Goal: Task Accomplishment & Management: Complete application form

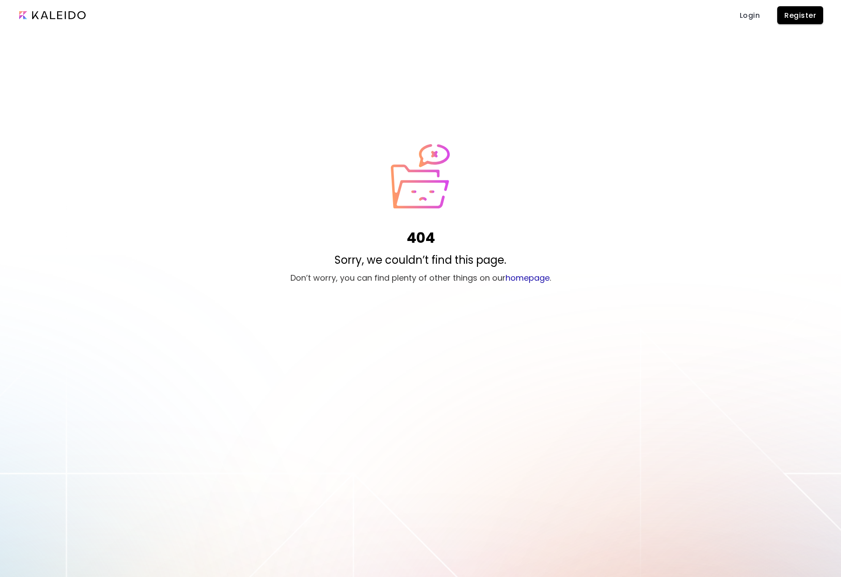
click at [71, 12] on input "image" at bounding box center [52, 15] width 66 height 8
click at [42, 12] on input "image" at bounding box center [52, 15] width 66 height 8
click at [795, 16] on span "Register" at bounding box center [800, 15] width 32 height 9
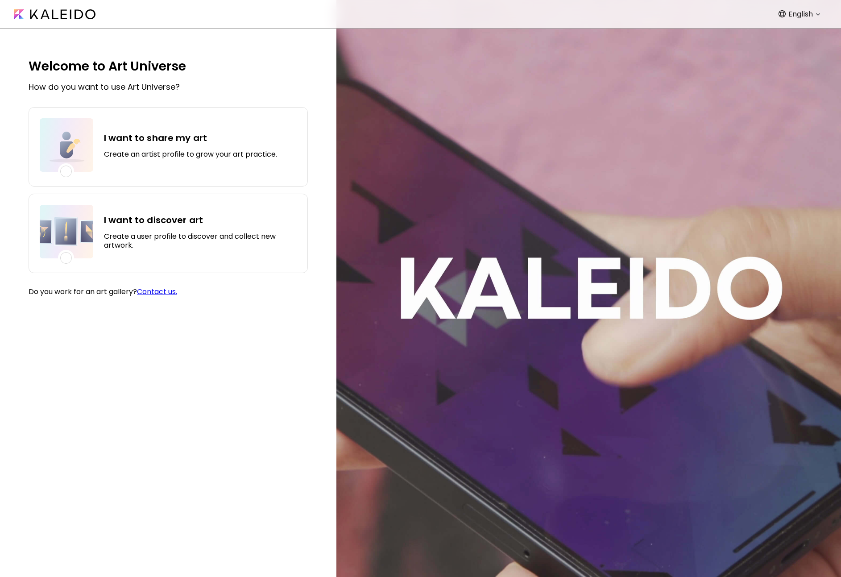
click at [160, 144] on div "I want to share my art Create an artist profile to grow your art practice." at bounding box center [190, 145] width 173 height 54
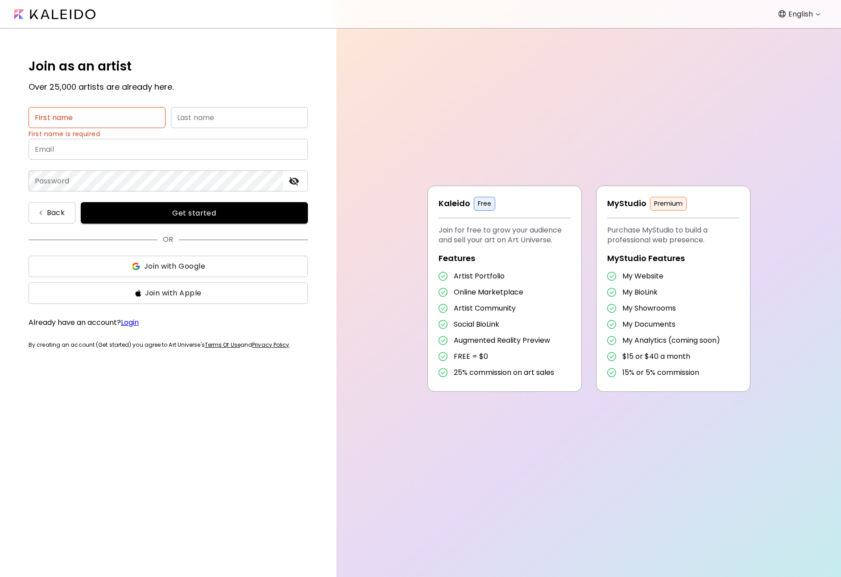
click at [61, 13] on img at bounding box center [54, 14] width 81 height 10
click at [65, 12] on img at bounding box center [54, 14] width 81 height 10
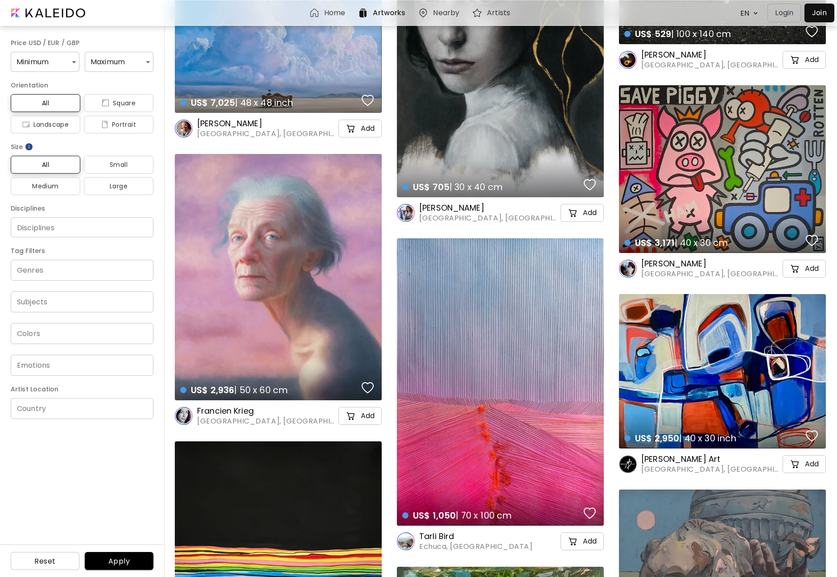
scroll to position [2200, 0]
